Goal: Navigation & Orientation: Find specific page/section

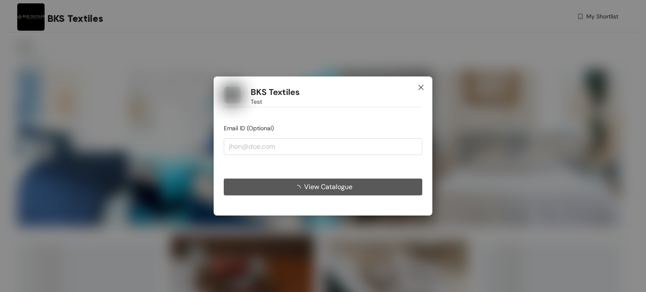
click at [423, 85] on icon "close" at bounding box center [421, 87] width 5 height 5
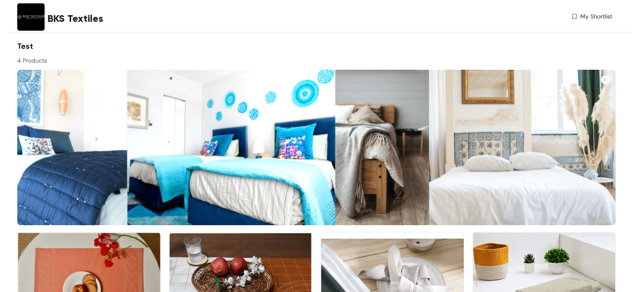
click at [56, 17] on span "BKS Textiles" at bounding box center [76, 18] width 56 height 15
drag, startPoint x: 56, startPoint y: 17, endPoint x: 612, endPoint y: -51, distance: 560.9
click at [612, 0] on html "BKS Textiles My Shortlist Test 4 Products Shortlist ID - 120 Get Quote Shortlis…" at bounding box center [320, 146] width 640 height 292
